Goal: Information Seeking & Learning: Learn about a topic

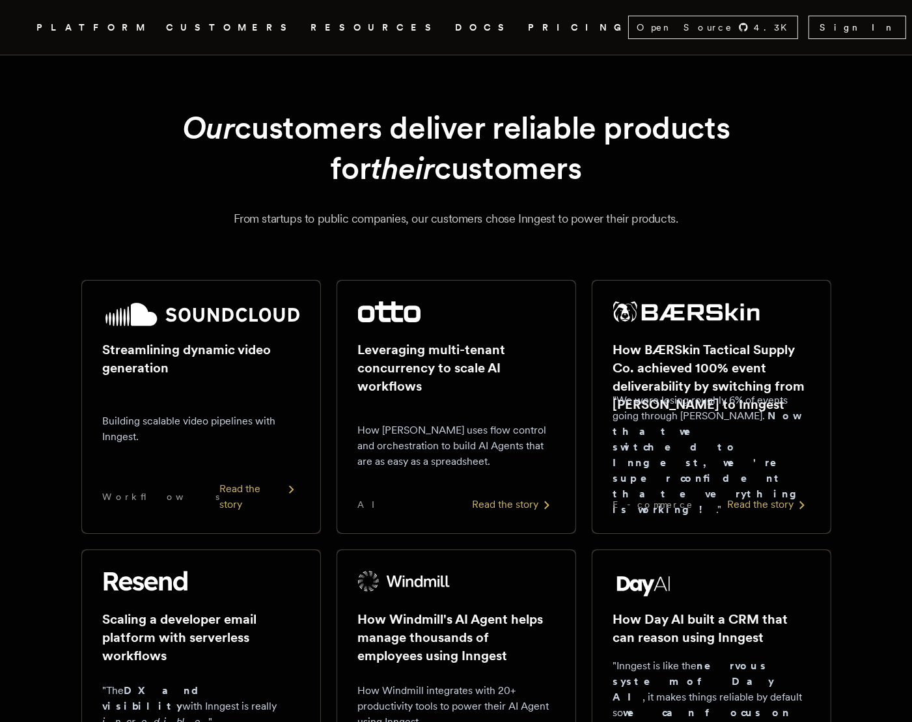
click at [486, 614] on h2 "How Windmill's AI Agent helps manage thousands of employees using Inngest" at bounding box center [456, 637] width 197 height 55
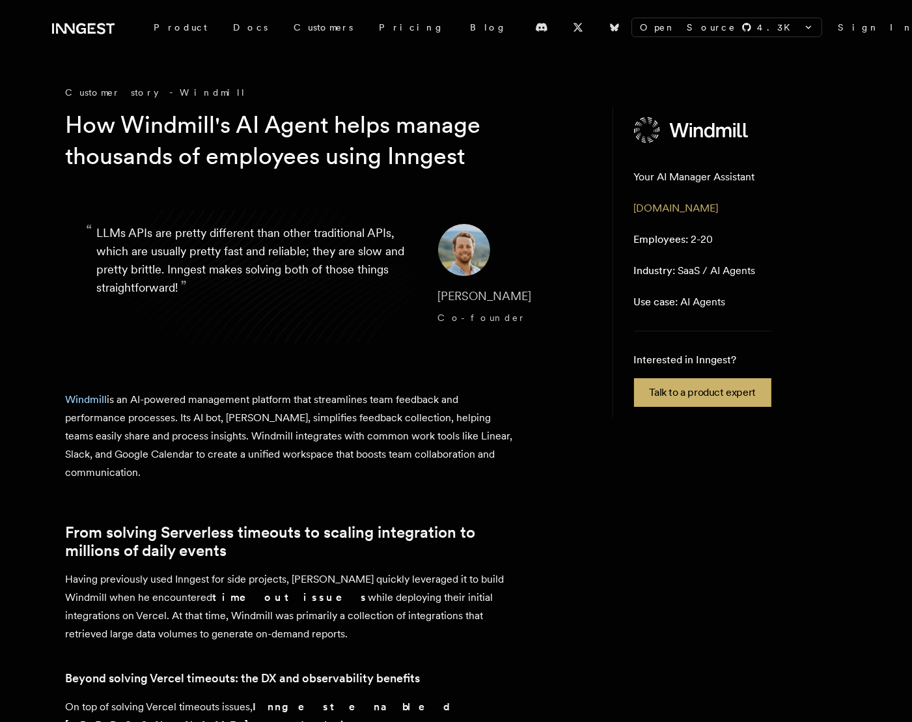
click at [96, 228] on blockquote "“ LLMs APIs are pretty different than other traditional APIs, which are usually…" at bounding box center [326, 276] width 521 height 167
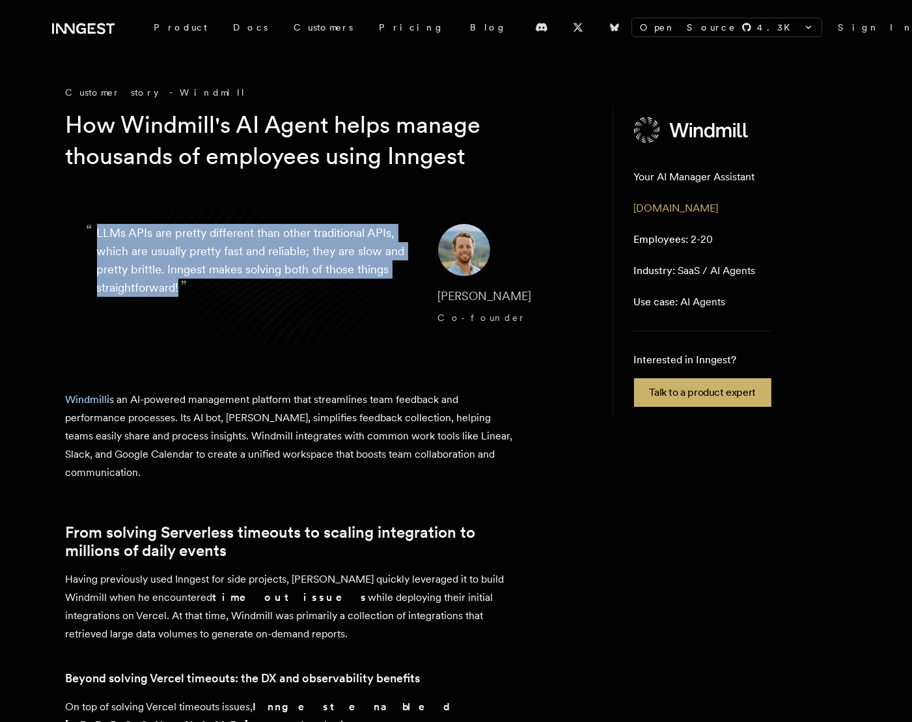
drag, startPoint x: 182, startPoint y: 283, endPoint x: 98, endPoint y: 226, distance: 100.8
click at [98, 226] on p "“ LLMs APIs are pretty different than other traditional APIs, which are usually…" at bounding box center [257, 276] width 320 height 104
copy p "LLMs APIs are pretty different than other traditional APIs, which are usually p…"
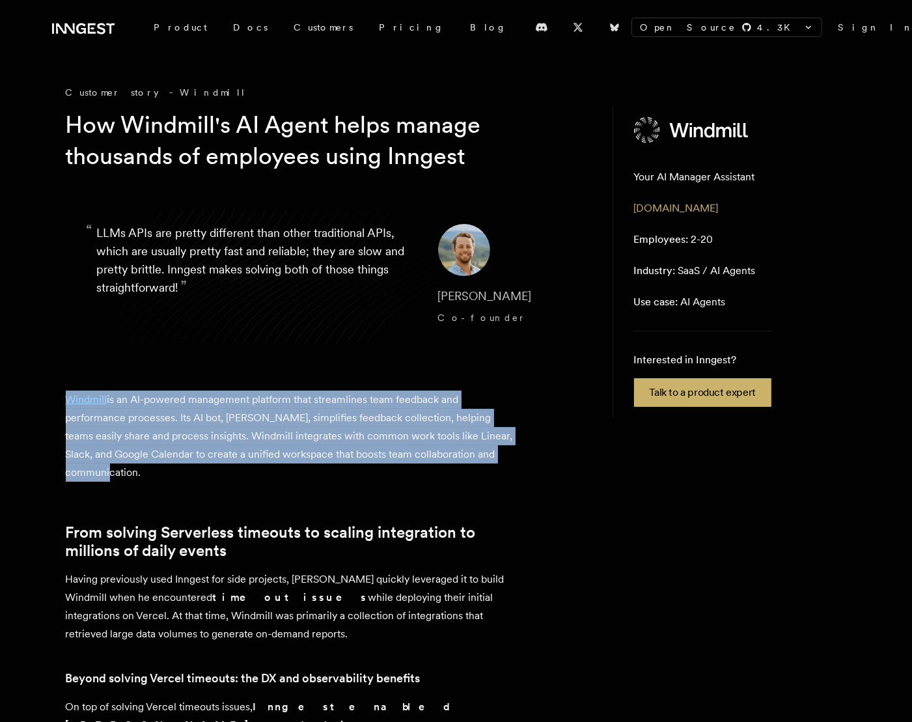
drag, startPoint x: 150, startPoint y: 474, endPoint x: 63, endPoint y: 400, distance: 114.5
copy p "Windmill is an AI-powered management platform that streamlines team feedback an…"
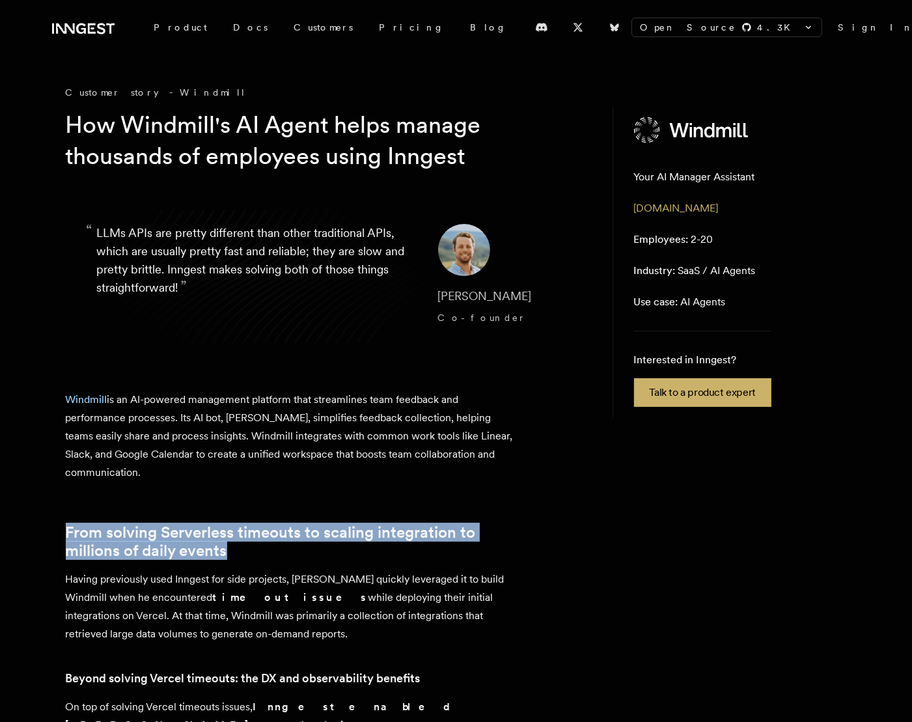
drag, startPoint x: 59, startPoint y: 520, endPoint x: 228, endPoint y: 542, distance: 170.0
copy link "From solving Serverless timeouts to scaling integration to millions of daily ev…"
drag, startPoint x: 66, startPoint y: 572, endPoint x: 279, endPoint y: 623, distance: 219.5
click at [279, 623] on p "Having previously used Inngest for side projects, [PERSON_NAME] quickly leverag…" at bounding box center [294, 606] width 456 height 73
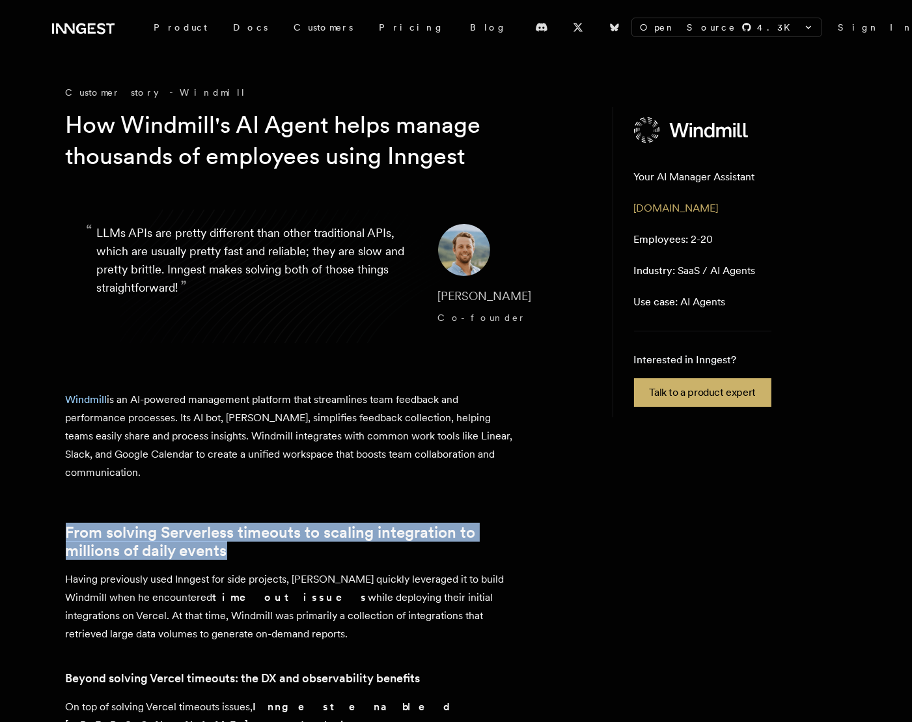
copy p "Having previously used Inngest for side projects, [PERSON_NAME] quickly leverag…"
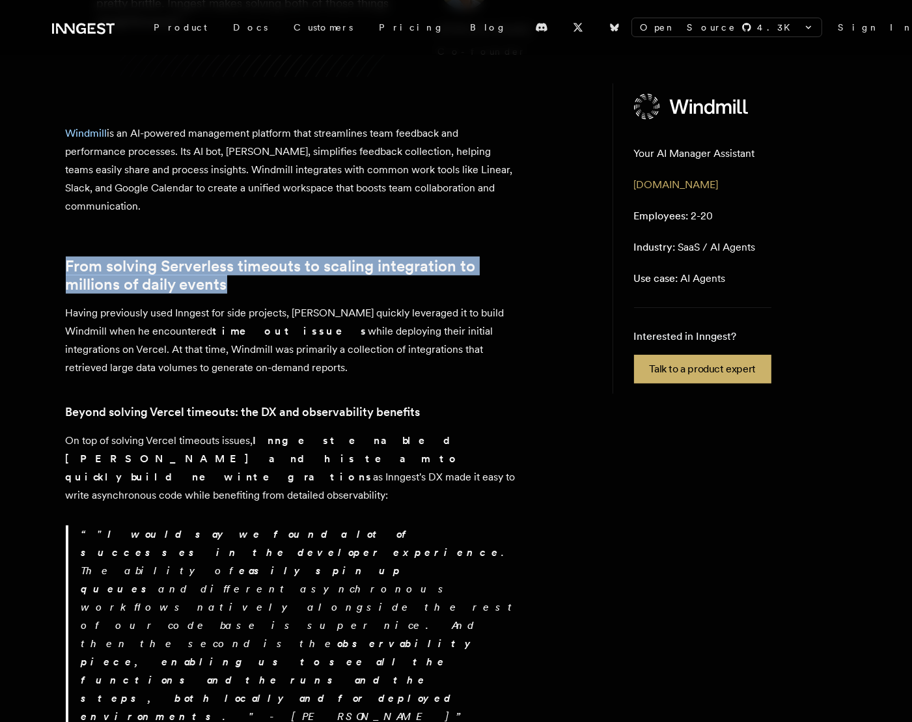
scroll to position [283, 0]
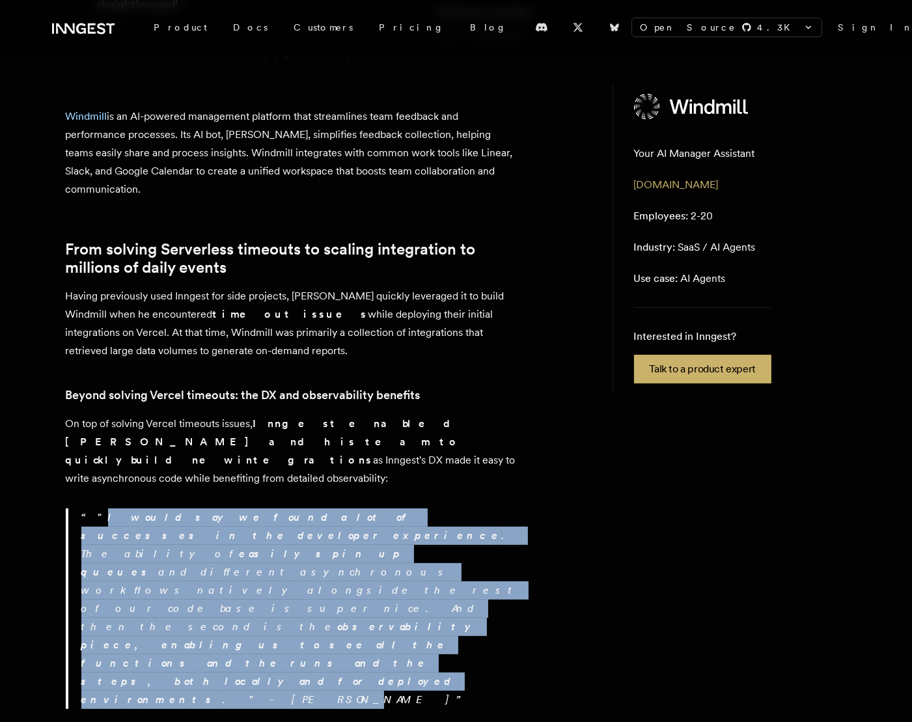
drag, startPoint x: 89, startPoint y: 488, endPoint x: 183, endPoint y: 551, distance: 113.9
click at [183, 551] on p "" I would say we found a lot of successes in the developer experience . The abi…" at bounding box center [301, 608] width 440 height 201
copy p "I would say we found a lot of successes in the developer experience . The abili…"
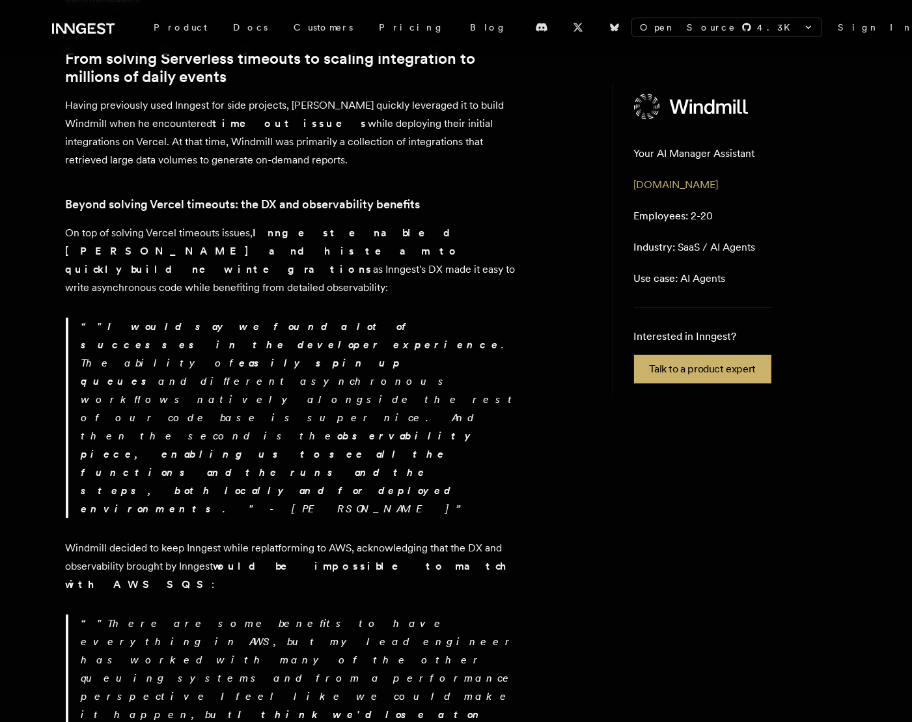
scroll to position [475, 0]
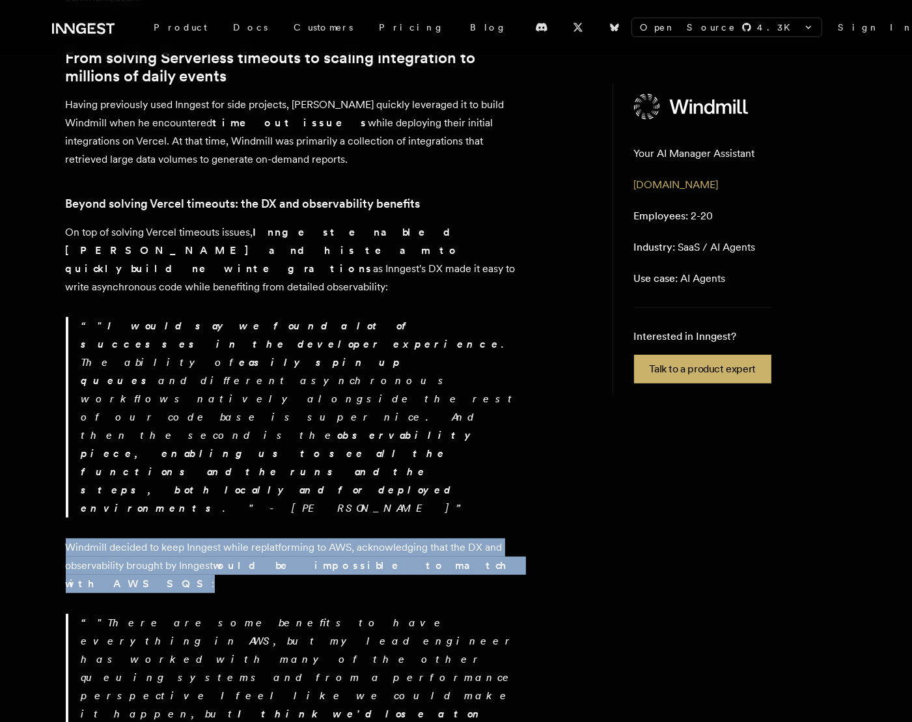
drag, startPoint x: 66, startPoint y: 402, endPoint x: 450, endPoint y: 424, distance: 385.4
click at [450, 538] on p "Windmill decided to keep Inngest while replatforming to AWS, acknowledging that…" at bounding box center [294, 565] width 456 height 55
copy p "Windmill decided to keep Inngest while replatforming to AWS, acknowledging that…"
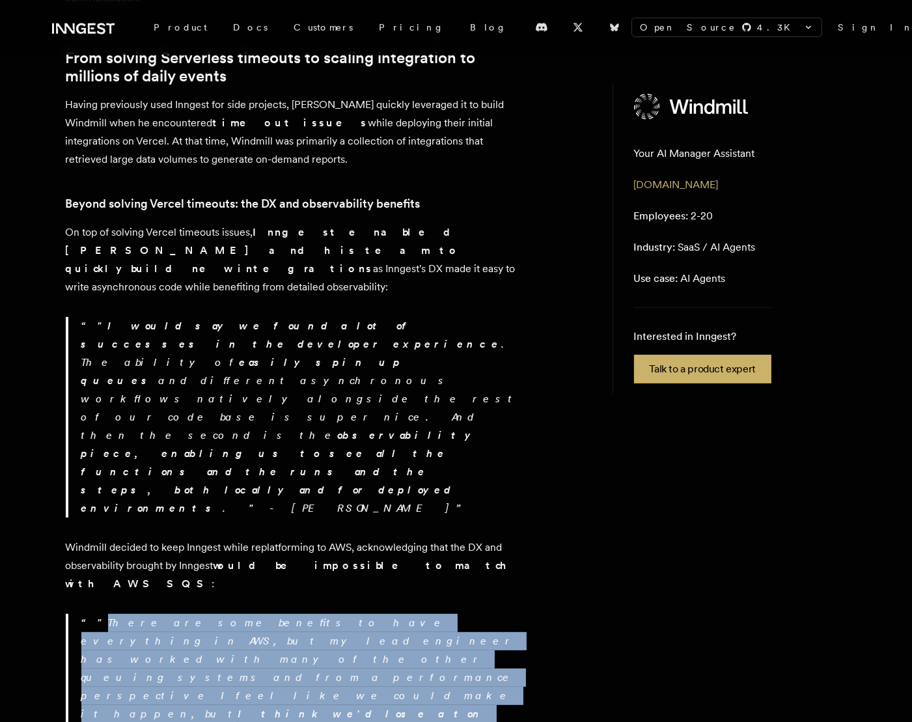
drag, startPoint x: 90, startPoint y: 461, endPoint x: 419, endPoint y: 514, distance: 333.1
click at [419, 614] on p ""There are some benefits to have everything in AWS, but my lead engineer has wo…" at bounding box center [301, 705] width 440 height 182
copy p "There are some benefits to have everything in AWS, but my lead engineer has wor…"
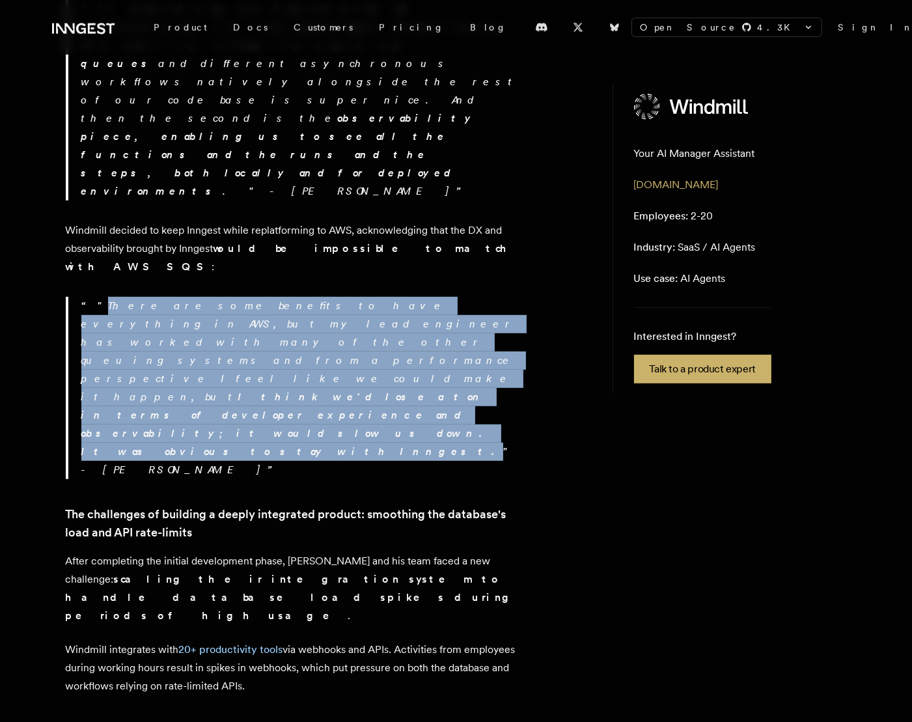
scroll to position [789, 0]
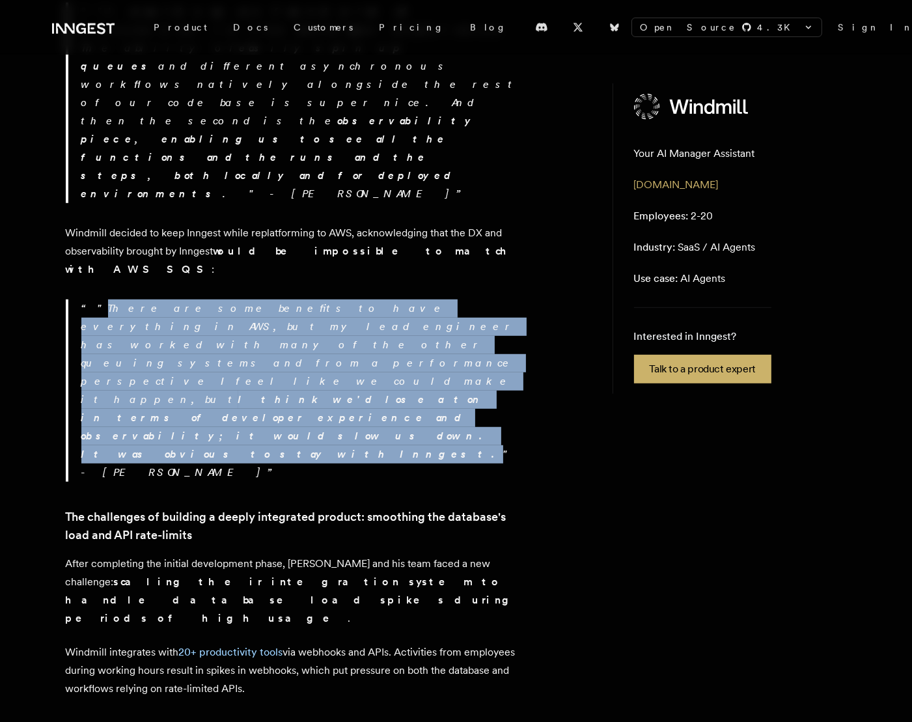
click at [279, 508] on link "The challenges of building a deeply integrated product: smoothing the database'…" at bounding box center [294, 526] width 456 height 36
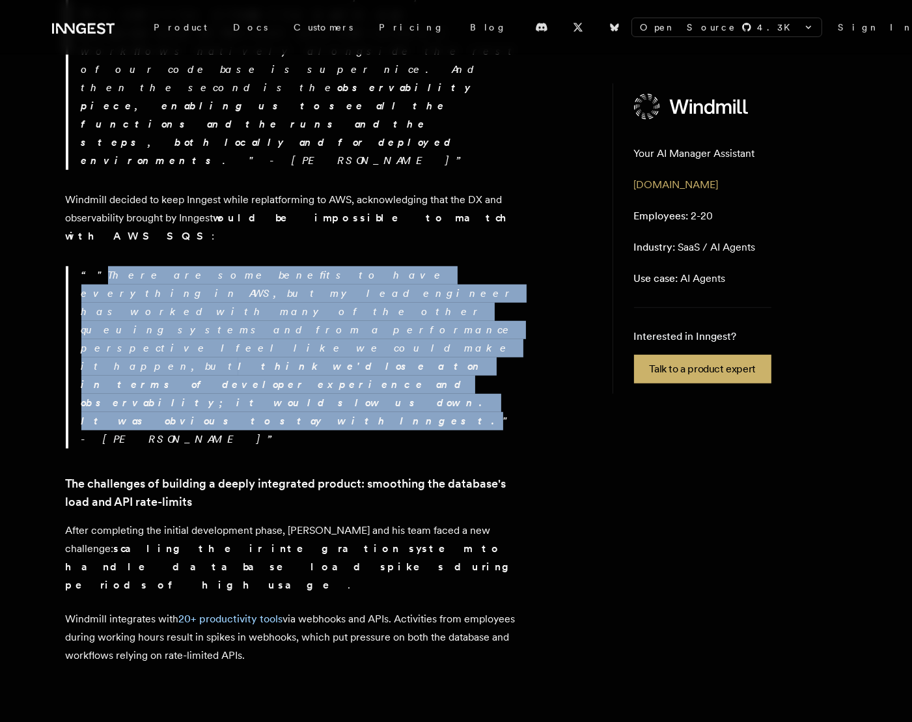
scroll to position [763, 0]
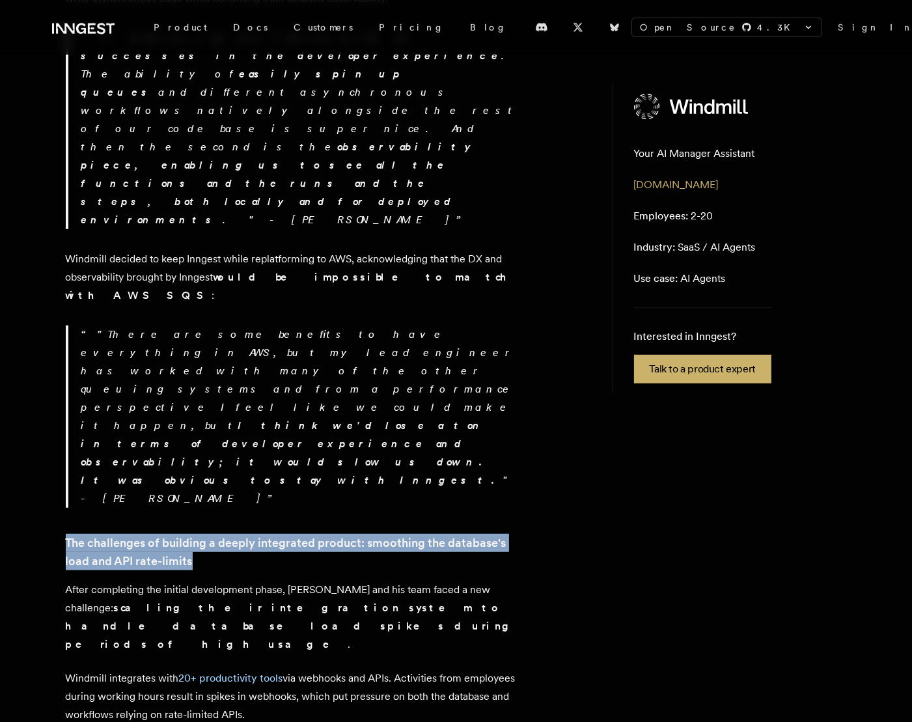
drag, startPoint x: 51, startPoint y: 261, endPoint x: 222, endPoint y: 279, distance: 172.2
copy link "The challenges of building a deeply integrated product: smoothing the database'…"
drag, startPoint x: 67, startPoint y: 314, endPoint x: 330, endPoint y: 396, distance: 275.7
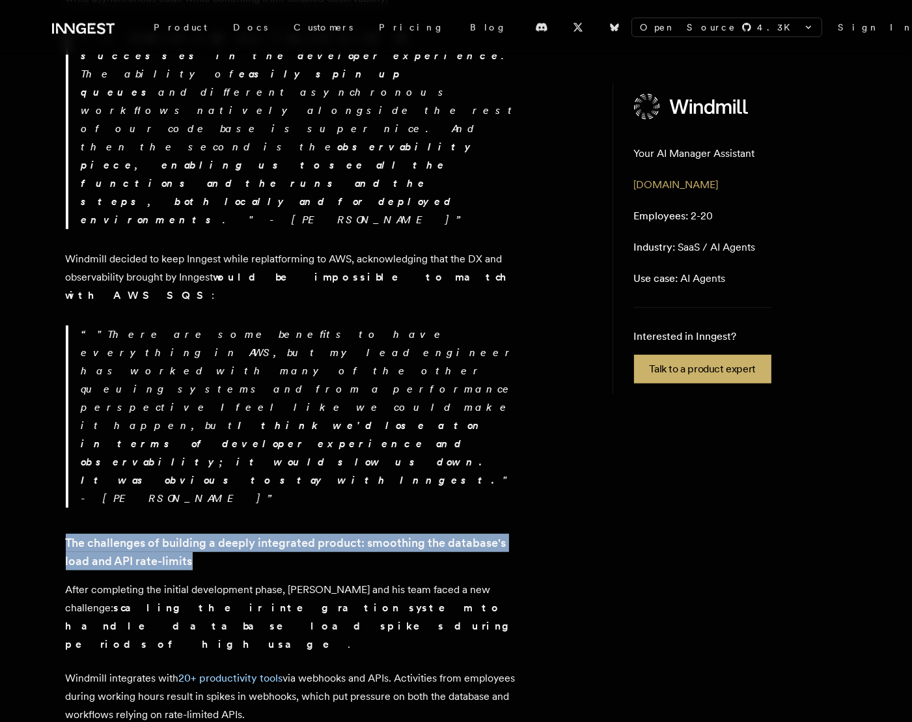
copy div "After completing the initial development phase, [PERSON_NAME] and his team face…"
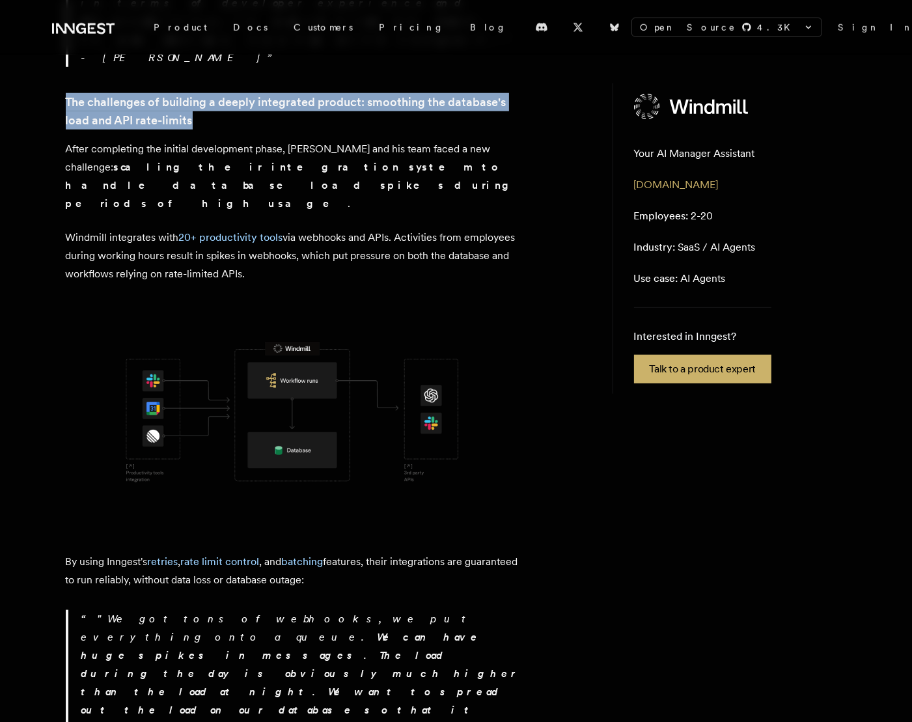
scroll to position [1204, 0]
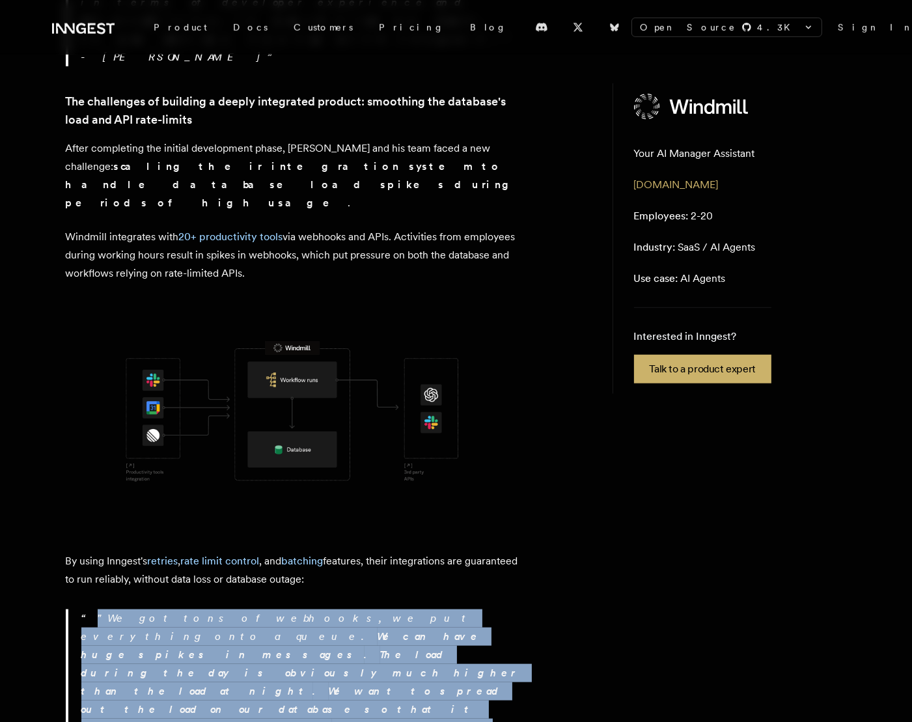
drag, startPoint x: 244, startPoint y: 404, endPoint x: 87, endPoint y: 298, distance: 189.4
copy p ""We got tons of webhooks, we put everything onto a queue. We can have huge spik…"
drag, startPoint x: 372, startPoint y: 266, endPoint x: 62, endPoint y: 243, distance: 310.7
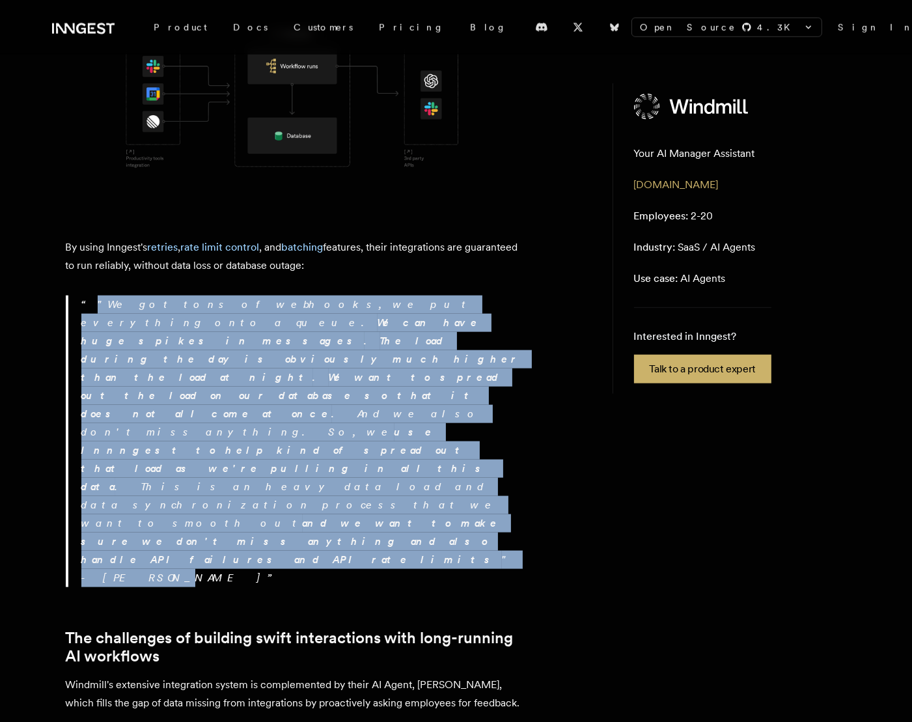
scroll to position [1520, 0]
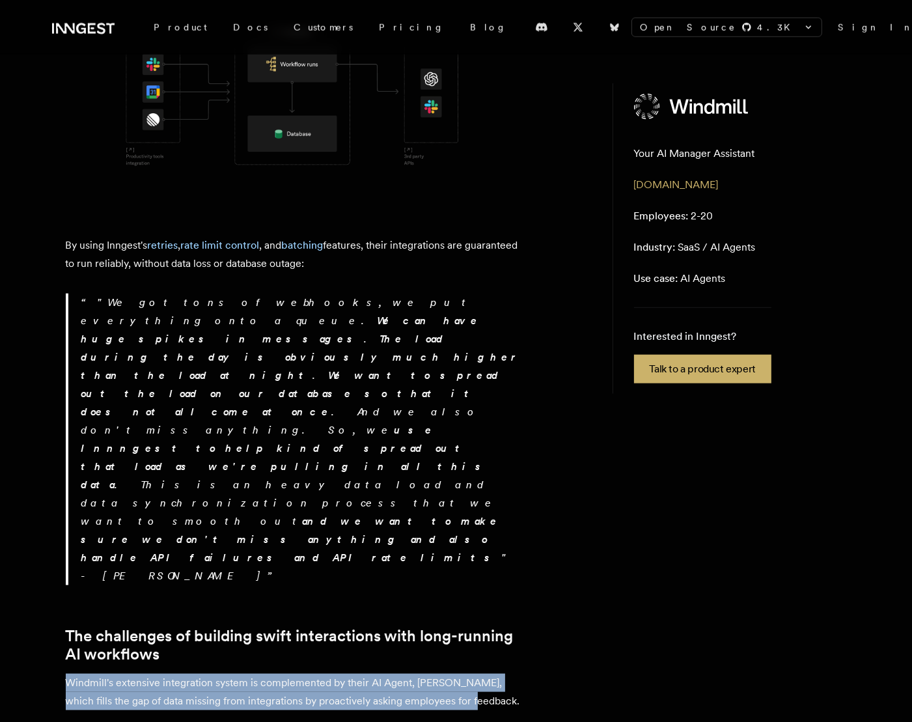
drag, startPoint x: 66, startPoint y: 190, endPoint x: 477, endPoint y: 214, distance: 410.8
click at [477, 674] on p "Windmill's extensive integration system is complemented by their AI Agent, [PER…" at bounding box center [294, 692] width 456 height 36
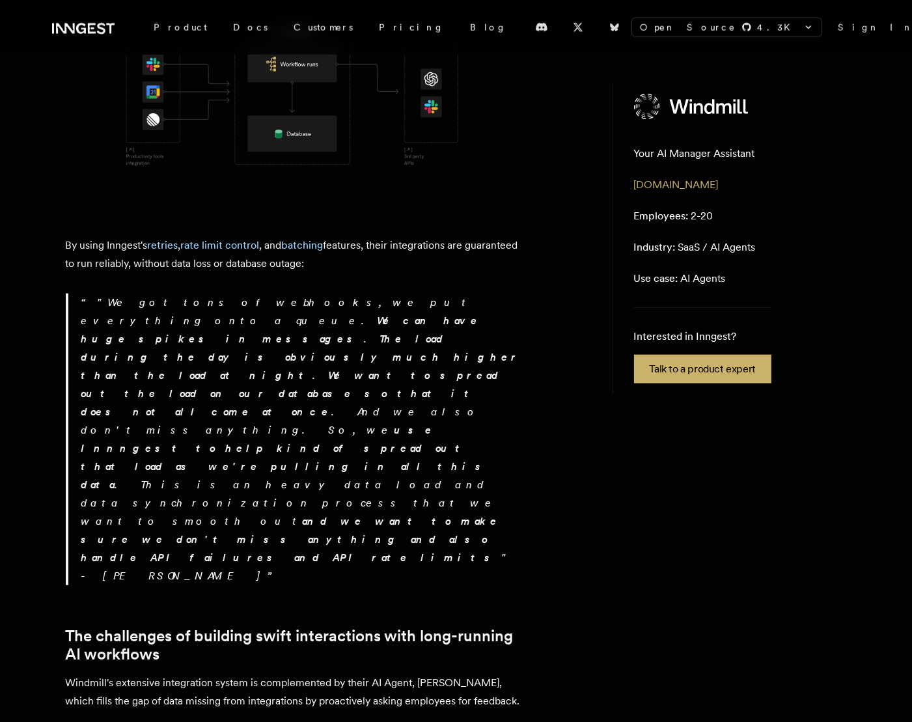
drag, startPoint x: 383, startPoint y: 258, endPoint x: 66, endPoint y: 258, distance: 316.4
